Goal: Information Seeking & Learning: Learn about a topic

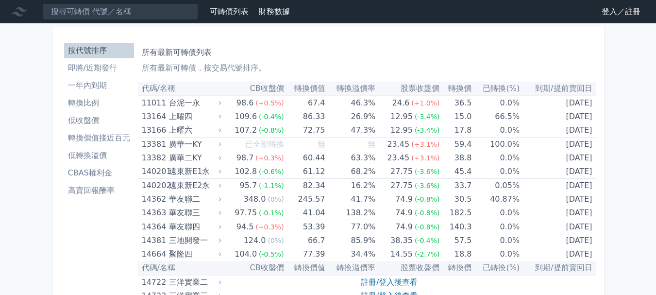
click at [625, 14] on link "登入／註冊" at bounding box center [621, 12] width 54 height 16
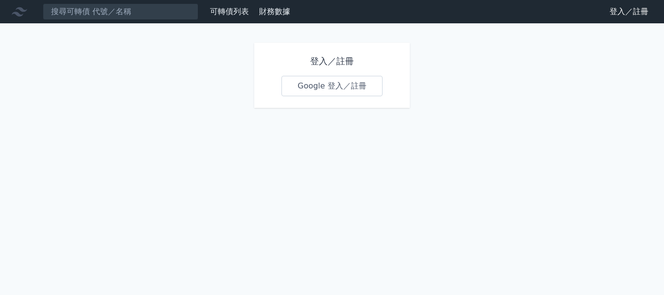
click at [336, 77] on link "Google 登入／註冊" at bounding box center [331, 86] width 101 height 20
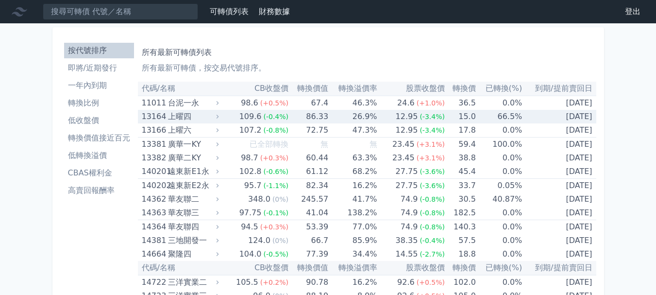
scroll to position [194, 0]
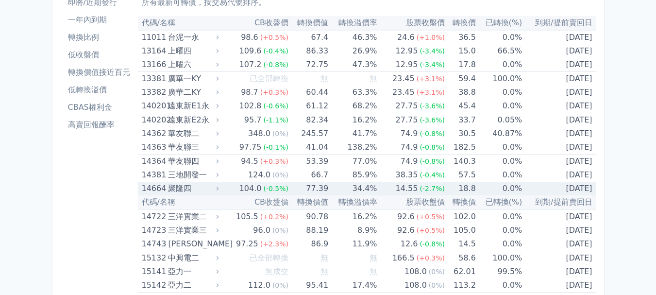
scroll to position [0, 0]
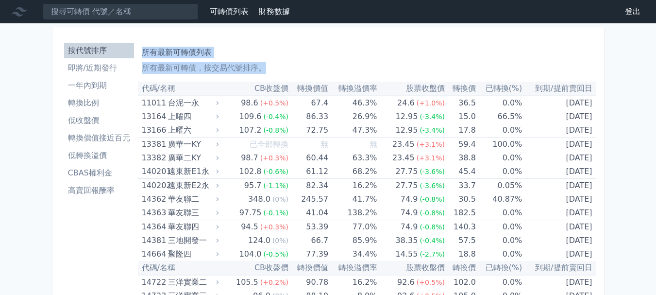
drag, startPoint x: 143, startPoint y: 55, endPoint x: 628, endPoint y: 108, distance: 487.9
copy div "所有最新可轉債列表 所有最新可轉債，按交易代號排序。"
click at [88, 85] on li "一年內到期" at bounding box center [99, 86] width 70 height 12
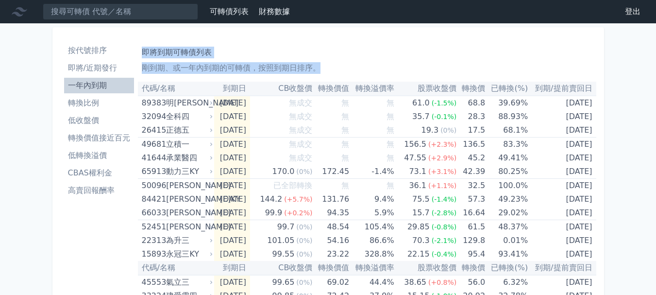
drag, startPoint x: 145, startPoint y: 51, endPoint x: 616, endPoint y: 114, distance: 475.5
copy div "即將到期可轉債列表 剛到期、或一年內到期的可轉債，按照到期日排序。"
